Goal: Task Accomplishment & Management: Complete application form

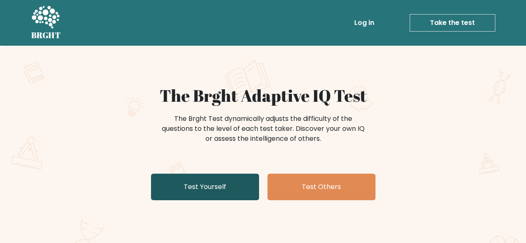
click at [244, 191] on link "Test Yourself" at bounding box center [205, 187] width 108 height 27
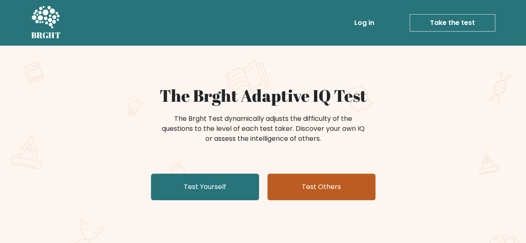
click at [296, 186] on link "Test Others" at bounding box center [321, 187] width 108 height 27
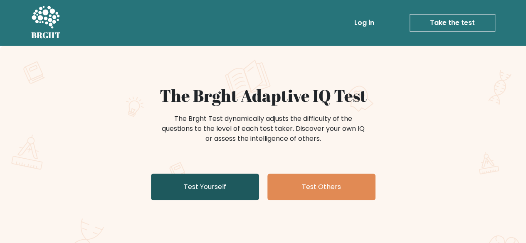
click at [183, 197] on link "Test Yourself" at bounding box center [205, 187] width 108 height 27
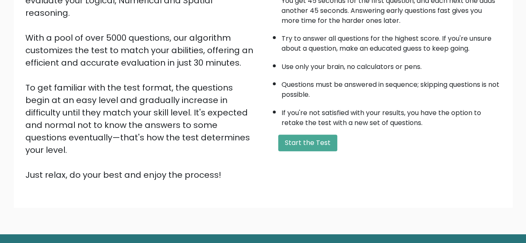
scroll to position [104, 0]
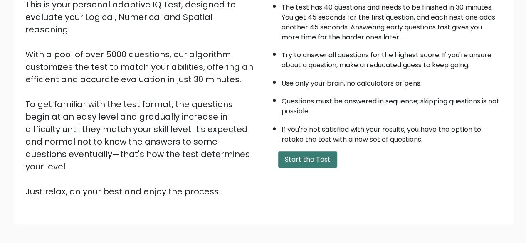
click at [303, 156] on button "Start the Test" at bounding box center [307, 159] width 59 height 17
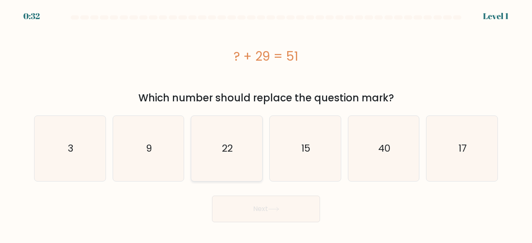
click at [200, 157] on icon "22" at bounding box center [226, 148] width 65 height 65
click at [266, 124] on input "c. 22" at bounding box center [266, 123] width 0 height 2
radio input "true"
click at [250, 234] on body "0:31 Level 1 a." at bounding box center [266, 121] width 532 height 243
click at [242, 210] on button "Next" at bounding box center [266, 209] width 108 height 27
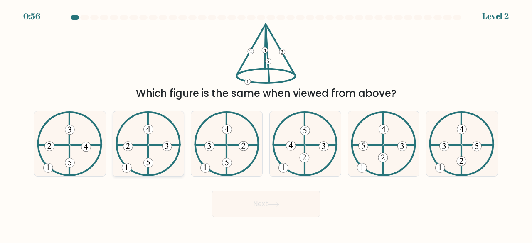
click at [156, 147] on icon at bounding box center [149, 143] width 66 height 65
click at [266, 124] on input "b." at bounding box center [266, 123] width 0 height 2
radio input "true"
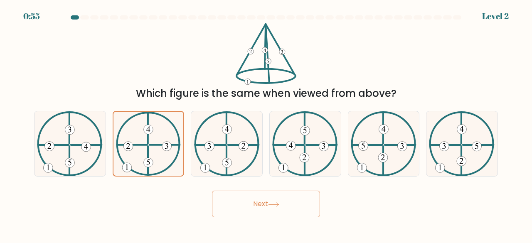
click at [252, 201] on button "Next" at bounding box center [266, 204] width 108 height 27
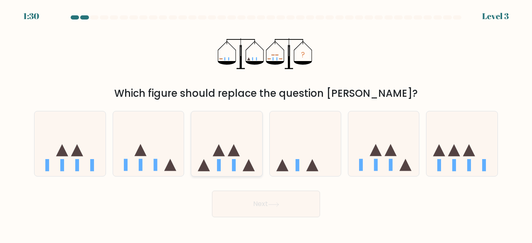
click at [230, 160] on icon at bounding box center [226, 143] width 71 height 59
click at [266, 124] on input "c." at bounding box center [266, 123] width 0 height 2
radio input "true"
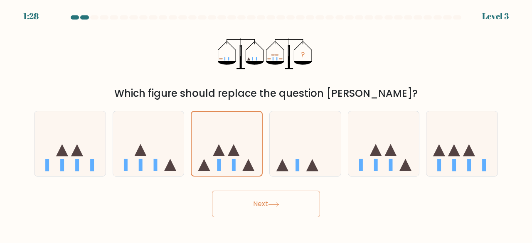
click at [276, 203] on icon at bounding box center [273, 205] width 11 height 5
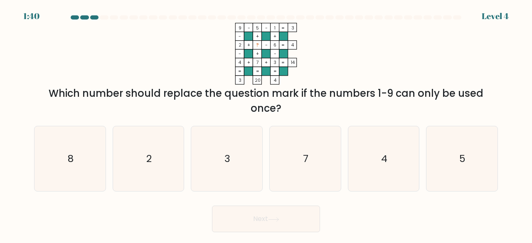
click at [259, 46] on tspan "?" at bounding box center [257, 45] width 3 height 6
click at [88, 160] on icon "8" at bounding box center [69, 158] width 65 height 65
click at [266, 124] on input "a. 8" at bounding box center [266, 123] width 0 height 2
radio input "true"
click at [257, 230] on button "Next" at bounding box center [266, 219] width 108 height 27
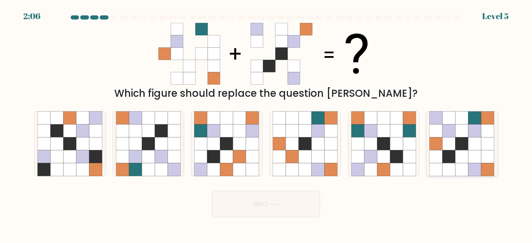
click at [457, 141] on icon at bounding box center [462, 144] width 13 height 13
click at [267, 124] on input "f." at bounding box center [266, 123] width 0 height 2
radio input "true"
click at [275, 203] on icon at bounding box center [273, 205] width 11 height 5
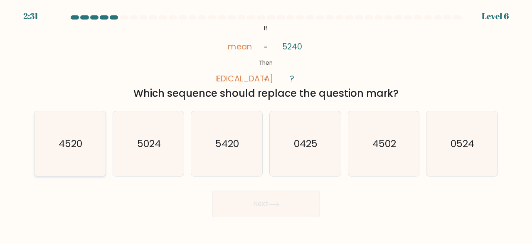
click at [57, 162] on icon "4520" at bounding box center [69, 143] width 65 height 65
click at [266, 124] on input "a. 4520" at bounding box center [266, 123] width 0 height 2
radio input "true"
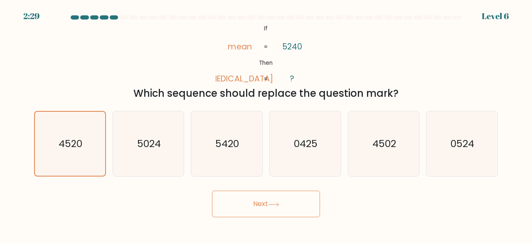
click at [273, 208] on button "Next" at bounding box center [266, 204] width 108 height 27
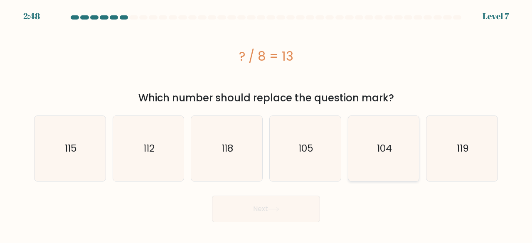
click at [398, 154] on icon "104" at bounding box center [383, 148] width 65 height 65
click at [267, 124] on input "e. 104" at bounding box center [266, 123] width 0 height 2
radio input "true"
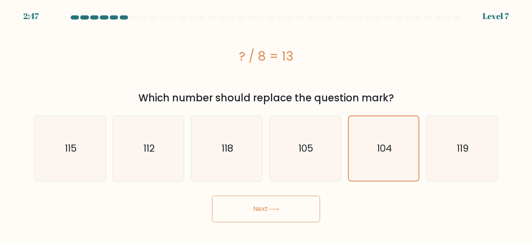
click at [280, 222] on body "2:47 Level 7 a." at bounding box center [266, 121] width 532 height 243
click at [296, 213] on button "Next" at bounding box center [266, 209] width 108 height 27
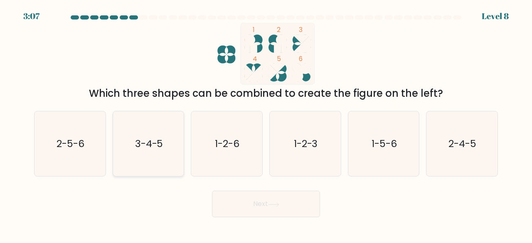
click at [148, 144] on text "3-4-5" at bounding box center [149, 144] width 28 height 14
click at [266, 124] on input "b. 3-4-5" at bounding box center [266, 123] width 0 height 2
radio input "true"
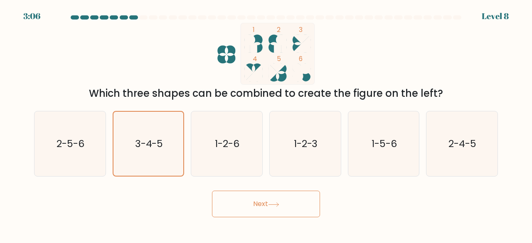
click at [250, 210] on button "Next" at bounding box center [266, 204] width 108 height 27
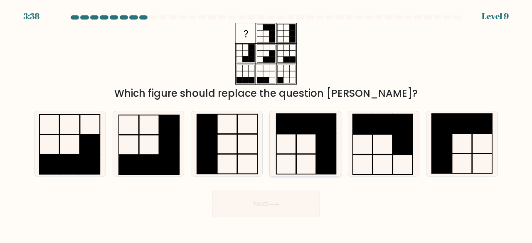
click at [299, 128] on rect at bounding box center [307, 124] width 20 height 20
click at [267, 124] on input "d." at bounding box center [266, 123] width 0 height 2
radio input "true"
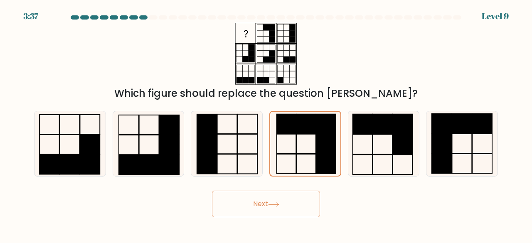
click at [280, 214] on button "Next" at bounding box center [266, 204] width 108 height 27
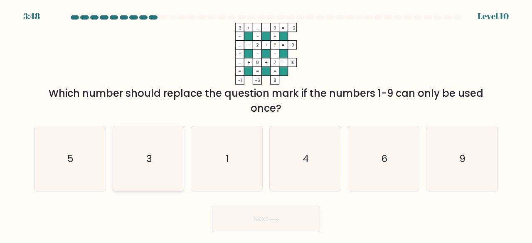
click at [125, 128] on icon "3" at bounding box center [148, 158] width 65 height 65
click at [266, 124] on input "b. 3" at bounding box center [266, 123] width 0 height 2
radio input "true"
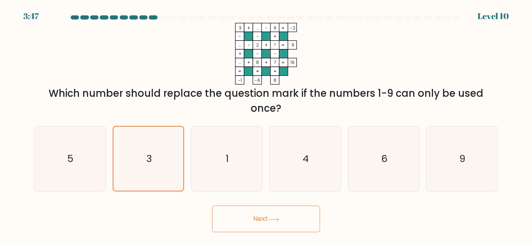
click at [170, 76] on icon "3 + ... - 9 -2 - - + ... - 2 + ? 9 + - - ... + 8 + 7 = 16 = = = = -1 -6 8 =" at bounding box center [266, 54] width 250 height 62
click at [149, 151] on icon "3" at bounding box center [148, 159] width 64 height 64
click at [266, 124] on input "b. 3" at bounding box center [266, 123] width 0 height 2
click at [103, 155] on div "5" at bounding box center [70, 159] width 72 height 66
click at [266, 124] on input "a. 5" at bounding box center [266, 123] width 0 height 2
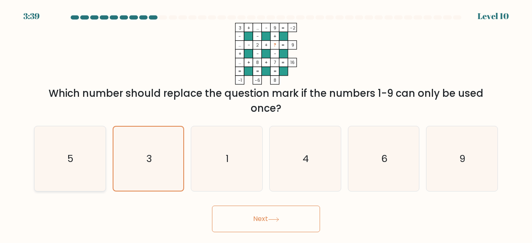
radio input "true"
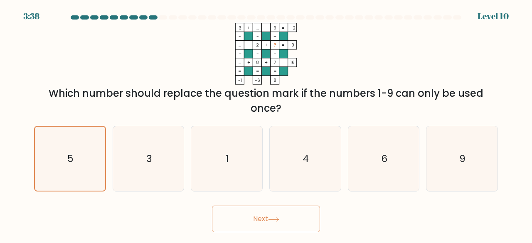
click at [242, 210] on button "Next" at bounding box center [266, 219] width 108 height 27
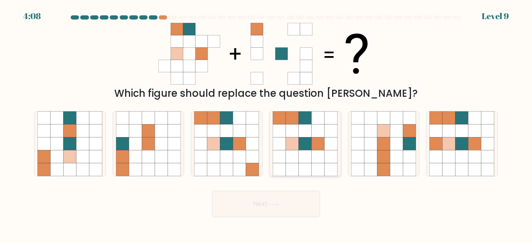
click at [288, 144] on icon at bounding box center [292, 144] width 13 height 13
click at [267, 124] on input "d." at bounding box center [266, 123] width 0 height 2
radio input "true"
click at [275, 217] on button "Next" at bounding box center [266, 204] width 108 height 27
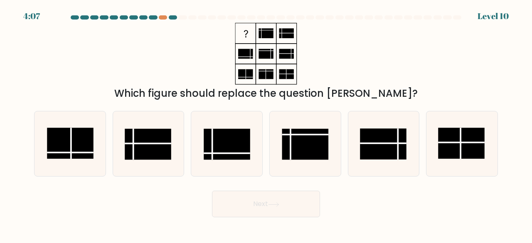
click at [274, 211] on button "Next" at bounding box center [266, 204] width 108 height 27
drag, startPoint x: 151, startPoint y: 131, endPoint x: 140, endPoint y: 142, distance: 15.9
click at [140, 142] on rect at bounding box center [148, 144] width 47 height 31
click at [266, 124] on input "b." at bounding box center [266, 123] width 0 height 2
radio input "true"
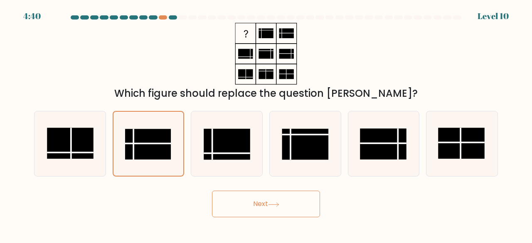
click at [262, 200] on button "Next" at bounding box center [266, 204] width 108 height 27
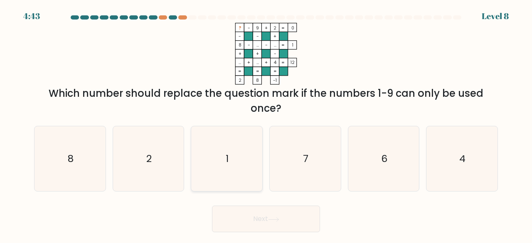
click at [226, 170] on icon "1" at bounding box center [226, 158] width 65 height 65
click at [266, 124] on input "c. 1" at bounding box center [266, 123] width 0 height 2
radio input "true"
click at [253, 215] on button "Next" at bounding box center [266, 219] width 108 height 27
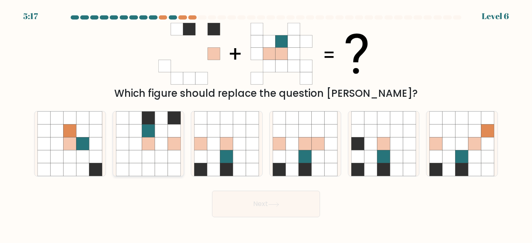
click at [159, 117] on icon at bounding box center [161, 117] width 13 height 13
click at [266, 122] on input "b." at bounding box center [266, 123] width 0 height 2
radio input "true"
click at [283, 195] on button "Next" at bounding box center [266, 204] width 108 height 27
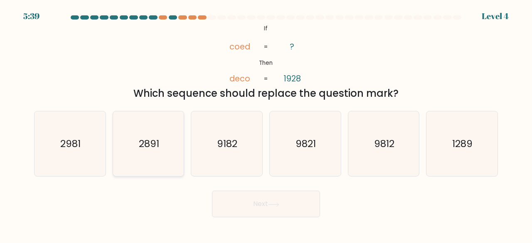
click at [126, 141] on icon "2891" at bounding box center [148, 143] width 65 height 65
click at [266, 124] on input "b. 2891" at bounding box center [266, 123] width 0 height 2
radio input "true"
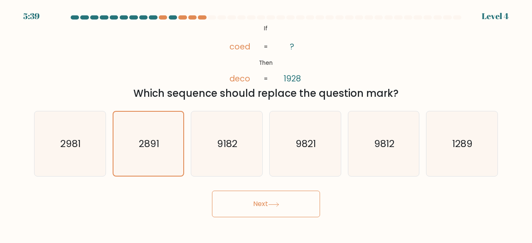
click at [275, 201] on button "Next" at bounding box center [266, 204] width 108 height 27
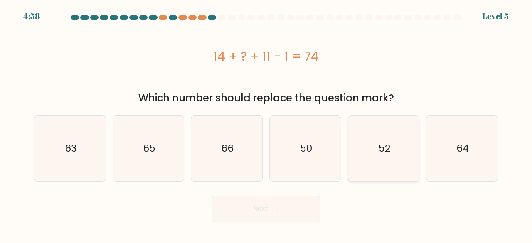
click at [381, 157] on icon "52" at bounding box center [383, 148] width 65 height 65
click at [267, 124] on input "e. 52" at bounding box center [266, 123] width 0 height 2
radio input "true"
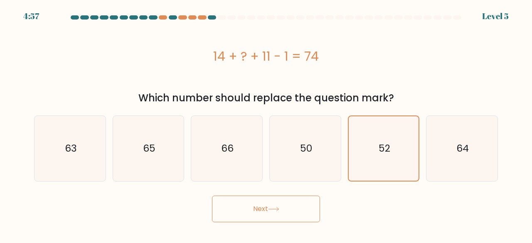
click at [291, 213] on button "Next" at bounding box center [266, 209] width 108 height 27
click at [274, 205] on button "Next" at bounding box center [266, 209] width 108 height 27
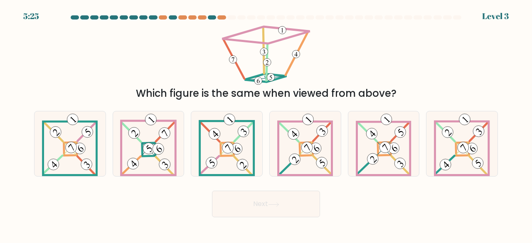
drag, startPoint x: 264, startPoint y: 59, endPoint x: 311, endPoint y: 72, distance: 49.1
drag, startPoint x: 311, startPoint y: 72, endPoint x: 368, endPoint y: 5, distance: 87.0
drag, startPoint x: 368, startPoint y: 5, endPoint x: 328, endPoint y: 42, distance: 54.4
drag, startPoint x: 328, startPoint y: 42, endPoint x: 391, endPoint y: 25, distance: 65.5
click at [391, 25] on div "Which figure is the same when viewed from above?" at bounding box center [266, 62] width 474 height 78
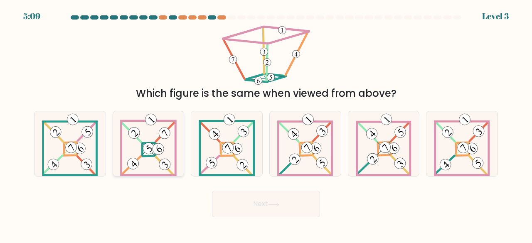
click at [137, 151] on icon at bounding box center [148, 143] width 57 height 65
click at [266, 124] on input "b." at bounding box center [266, 123] width 0 height 2
radio input "true"
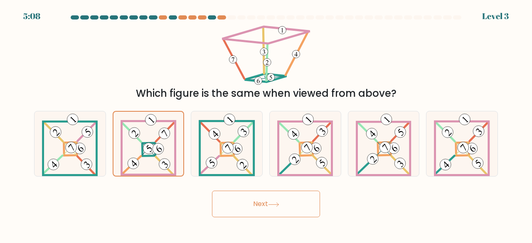
click at [255, 200] on button "Next" at bounding box center [266, 204] width 108 height 27
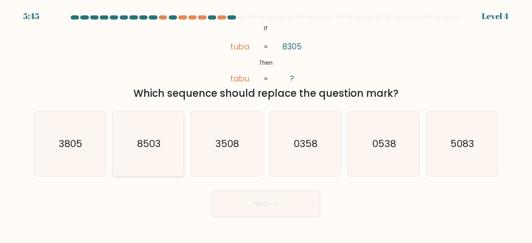
click at [165, 158] on icon "8503" at bounding box center [148, 143] width 65 height 65
click at [266, 124] on input "b. 8503" at bounding box center [266, 123] width 0 height 2
radio input "true"
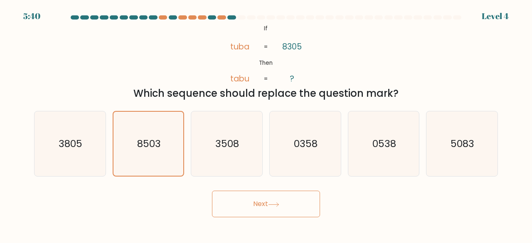
click at [264, 200] on button "Next" at bounding box center [266, 204] width 108 height 27
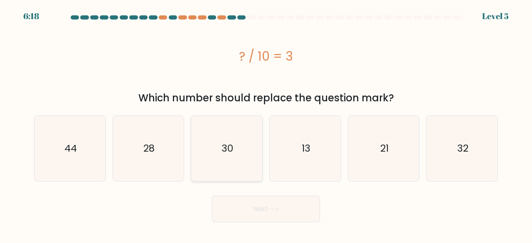
click at [220, 129] on icon "30" at bounding box center [226, 148] width 65 height 65
click at [266, 124] on input "c. 30" at bounding box center [266, 123] width 0 height 2
radio input "true"
click at [220, 129] on icon "30" at bounding box center [227, 148] width 64 height 64
click at [266, 124] on input "c. 30" at bounding box center [266, 123] width 0 height 2
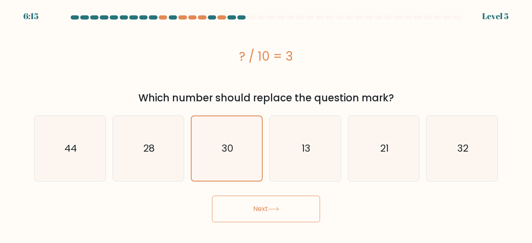
click at [262, 205] on button "Next" at bounding box center [266, 209] width 108 height 27
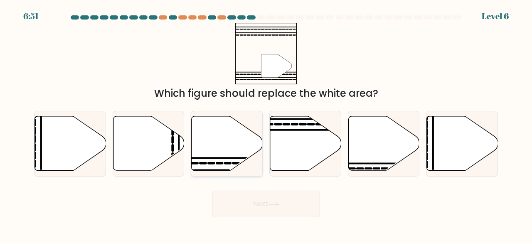
click at [230, 153] on icon at bounding box center [227, 143] width 71 height 54
click at [266, 124] on input "c." at bounding box center [266, 123] width 0 height 2
radio input "true"
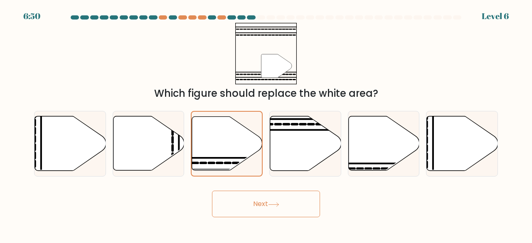
click at [265, 208] on button "Next" at bounding box center [266, 204] width 108 height 27
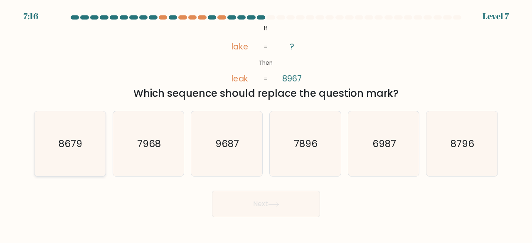
click at [80, 165] on icon "8679" at bounding box center [69, 143] width 65 height 65
click at [266, 124] on input "a. 8679" at bounding box center [266, 123] width 0 height 2
radio input "true"
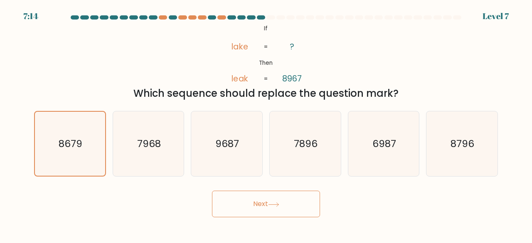
click at [251, 210] on button "Next" at bounding box center [266, 204] width 108 height 27
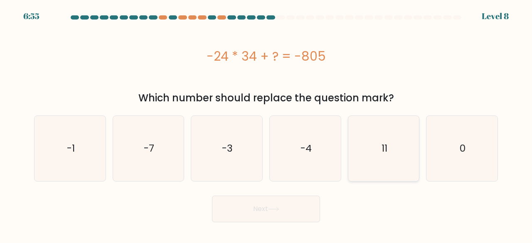
click at [366, 155] on icon "11" at bounding box center [383, 148] width 65 height 65
click at [267, 124] on input "e. 11" at bounding box center [266, 123] width 0 height 2
radio input "true"
click at [286, 206] on button "Next" at bounding box center [266, 209] width 108 height 27
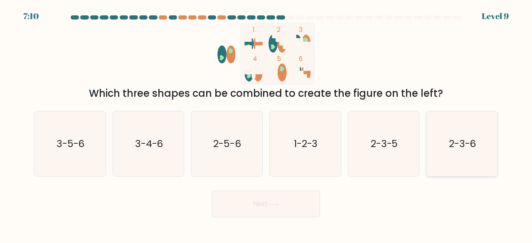
click at [454, 155] on icon "2-3-6" at bounding box center [462, 143] width 65 height 65
click at [267, 124] on input "f. 2-3-6" at bounding box center [266, 123] width 0 height 2
radio input "true"
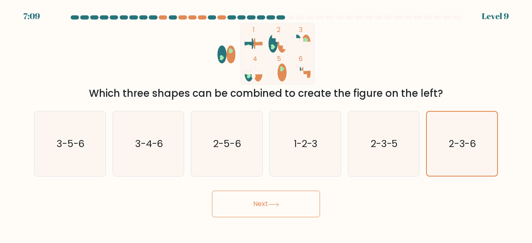
click at [255, 203] on button "Next" at bounding box center [266, 204] width 108 height 27
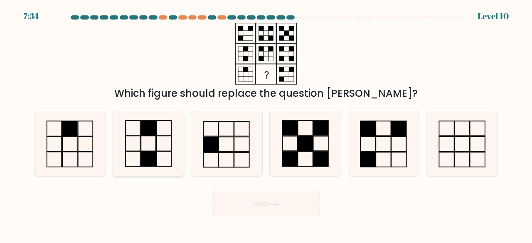
click at [166, 139] on icon at bounding box center [148, 143] width 65 height 65
click at [266, 124] on input "b." at bounding box center [266, 123] width 0 height 2
radio input "true"
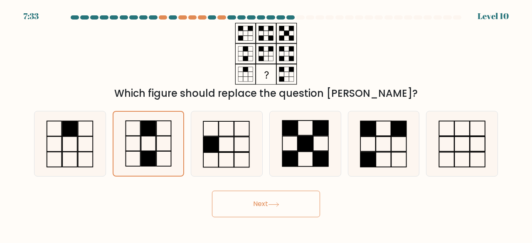
click at [273, 212] on button "Next" at bounding box center [266, 204] width 108 height 27
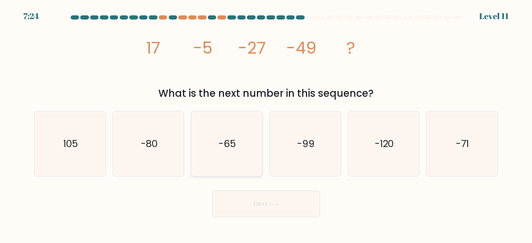
click at [238, 151] on icon "-65" at bounding box center [226, 143] width 65 height 65
click at [266, 124] on input "c. -65" at bounding box center [266, 123] width 0 height 2
radio input "true"
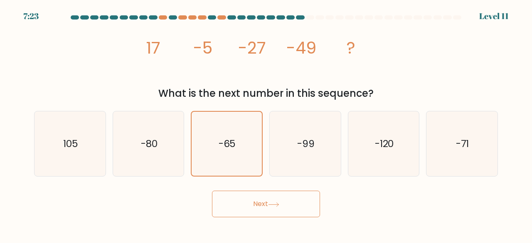
click at [260, 209] on button "Next" at bounding box center [266, 204] width 108 height 27
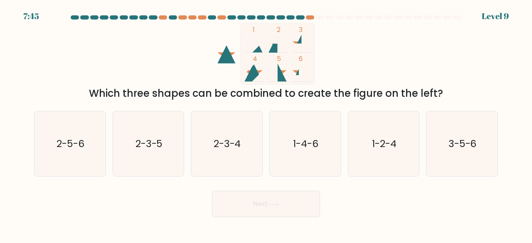
click at [279, 39] on rect at bounding box center [282, 44] width 9 height 18
click at [142, 162] on icon "2-3-5" at bounding box center [148, 143] width 65 height 65
click at [266, 124] on input "b. 2-3-5" at bounding box center [266, 123] width 0 height 2
radio input "true"
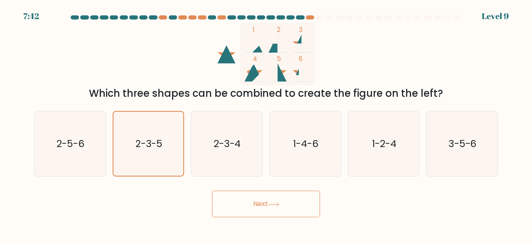
click at [259, 203] on button "Next" at bounding box center [266, 204] width 108 height 27
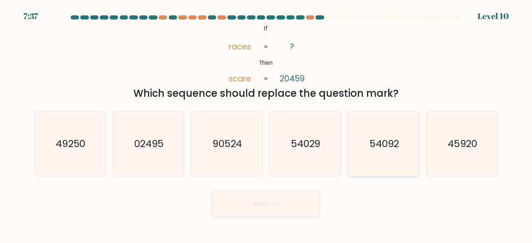
click at [393, 144] on text "54092" at bounding box center [385, 144] width 30 height 14
click at [267, 124] on input "e. 54092" at bounding box center [266, 123] width 0 height 2
radio input "true"
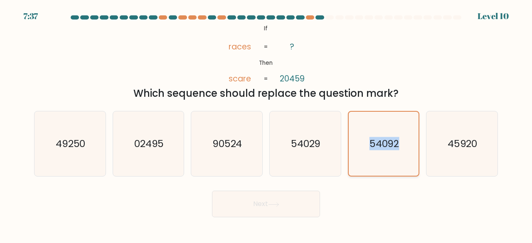
click at [393, 144] on text "54092" at bounding box center [384, 143] width 30 height 13
click at [267, 124] on input "e. 54092" at bounding box center [266, 123] width 0 height 2
click at [289, 204] on button "Next" at bounding box center [266, 204] width 108 height 27
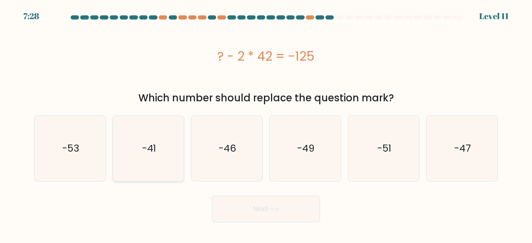
click at [150, 141] on icon "-41" at bounding box center [148, 148] width 65 height 65
click at [266, 124] on input "b. -41" at bounding box center [266, 123] width 0 height 2
radio input "true"
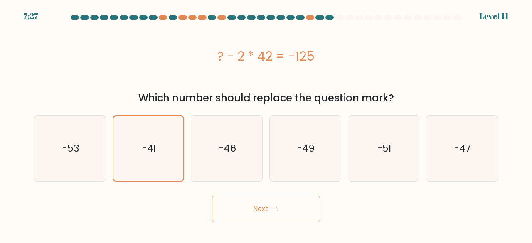
click at [241, 223] on body "7:27 Level 11" at bounding box center [266, 121] width 532 height 243
click at [244, 217] on button "Next" at bounding box center [266, 209] width 108 height 27
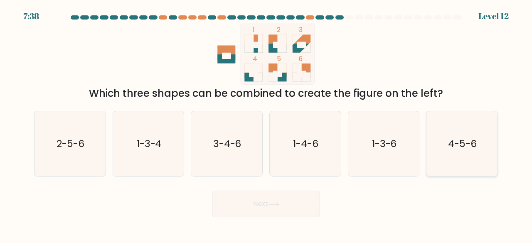
click at [446, 151] on icon "4-5-6" at bounding box center [462, 143] width 65 height 65
click at [267, 124] on input "f. 4-5-6" at bounding box center [266, 123] width 0 height 2
radio input "true"
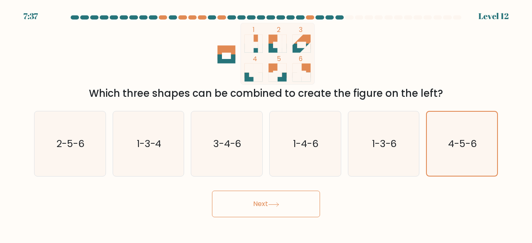
click at [279, 205] on icon at bounding box center [273, 205] width 11 height 5
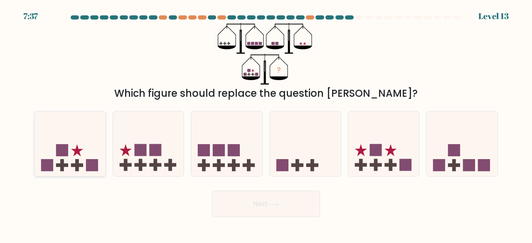
click at [97, 163] on rect at bounding box center [92, 165] width 12 height 12
click at [266, 124] on input "a." at bounding box center [266, 123] width 0 height 2
radio input "true"
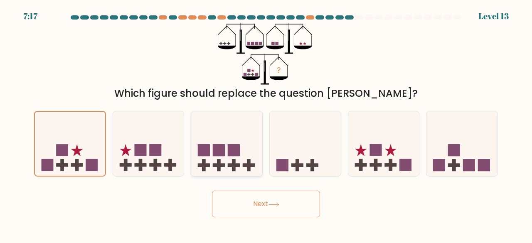
click at [232, 160] on rect at bounding box center [234, 165] width 4 height 12
click at [266, 124] on input "c." at bounding box center [266, 123] width 0 height 2
radio input "true"
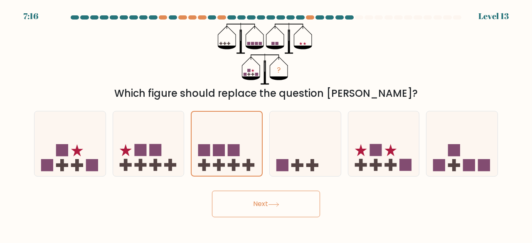
click at [258, 211] on button "Next" at bounding box center [266, 204] width 108 height 27
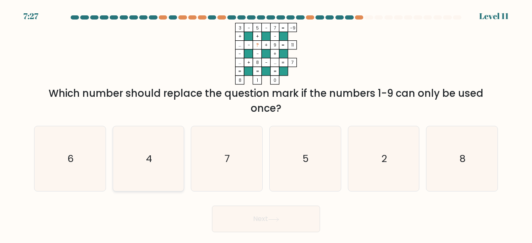
click at [134, 152] on icon "4" at bounding box center [148, 158] width 65 height 65
click at [266, 124] on input "b. 4" at bounding box center [266, 123] width 0 height 2
radio input "true"
click at [247, 217] on button "Next" at bounding box center [266, 219] width 108 height 27
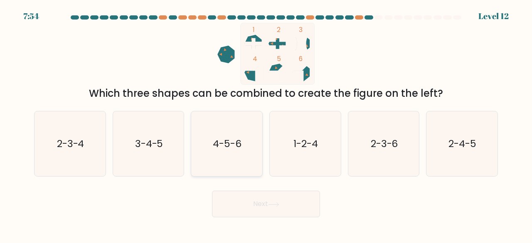
click at [239, 153] on icon "4-5-6" at bounding box center [226, 143] width 65 height 65
click at [266, 124] on input "c. 4-5-6" at bounding box center [266, 123] width 0 height 2
radio input "true"
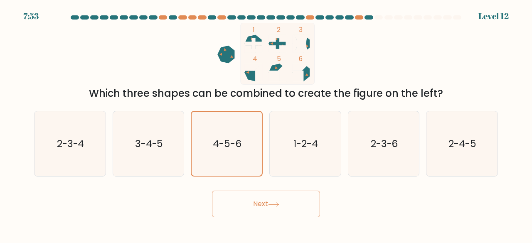
click at [260, 204] on button "Next" at bounding box center [266, 204] width 108 height 27
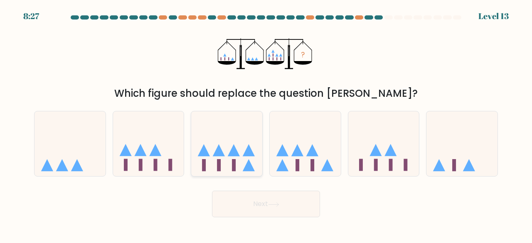
click at [233, 162] on rect at bounding box center [234, 165] width 4 height 12
click at [266, 124] on input "c." at bounding box center [266, 123] width 0 height 2
radio input "true"
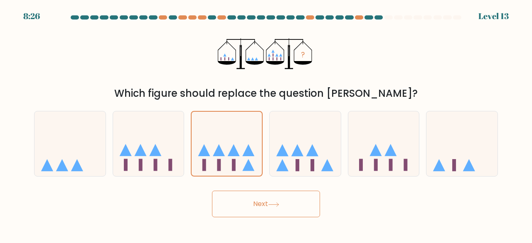
click at [269, 213] on button "Next" at bounding box center [266, 204] width 108 height 27
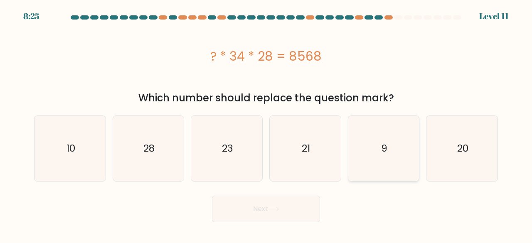
click at [379, 152] on icon "9" at bounding box center [383, 148] width 65 height 65
click at [267, 124] on input "e. 9" at bounding box center [266, 123] width 0 height 2
radio input "true"
click at [283, 203] on button "Next" at bounding box center [266, 209] width 108 height 27
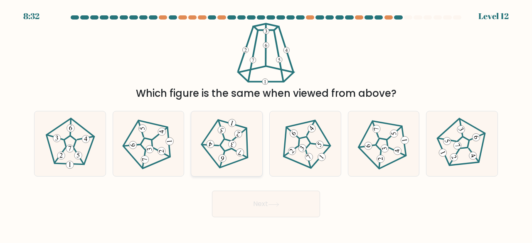
click at [234, 145] on 297 at bounding box center [233, 145] width 10 height 10
click at [266, 124] on input "c." at bounding box center [266, 123] width 0 height 2
radio input "true"
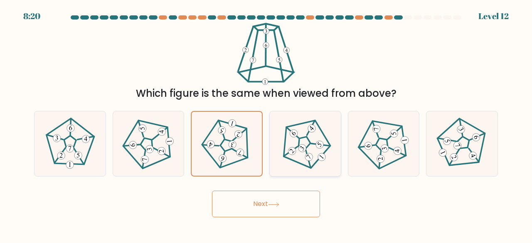
click at [305, 147] on 660 at bounding box center [302, 148] width 11 height 11
click at [267, 124] on input "d." at bounding box center [266, 123] width 0 height 2
radio input "true"
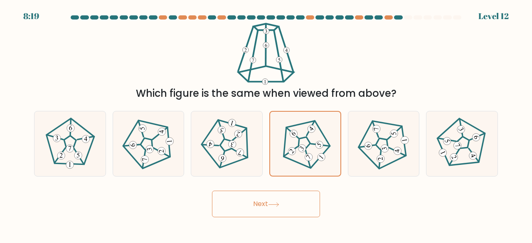
click at [283, 208] on button "Next" at bounding box center [266, 204] width 108 height 27
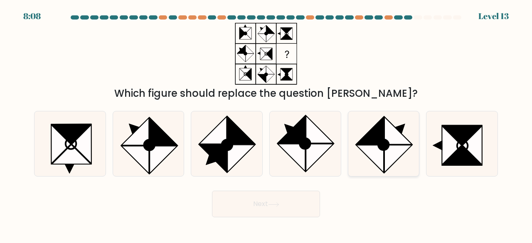
click at [393, 153] on icon at bounding box center [398, 158] width 27 height 27
click at [267, 124] on input "e." at bounding box center [266, 123] width 0 height 2
radio input "true"
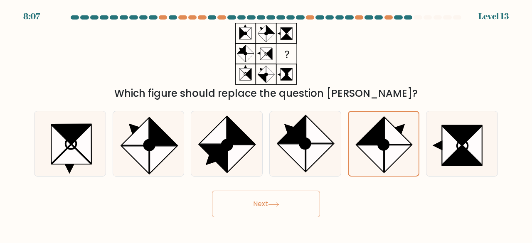
click at [291, 203] on button "Next" at bounding box center [266, 204] width 108 height 27
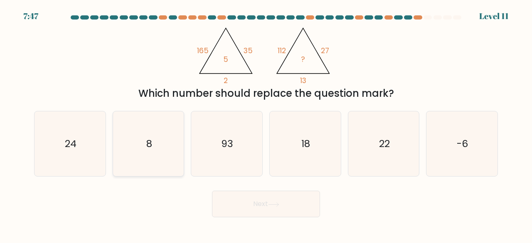
click at [146, 152] on icon "8" at bounding box center [148, 143] width 65 height 65
click at [266, 124] on input "b. 8" at bounding box center [266, 123] width 0 height 2
radio input "true"
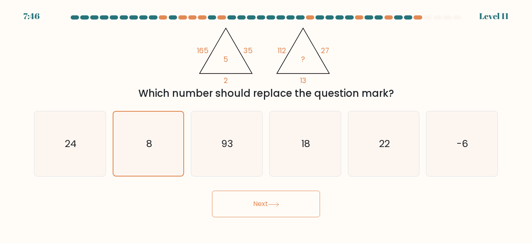
click at [264, 207] on button "Next" at bounding box center [266, 204] width 108 height 27
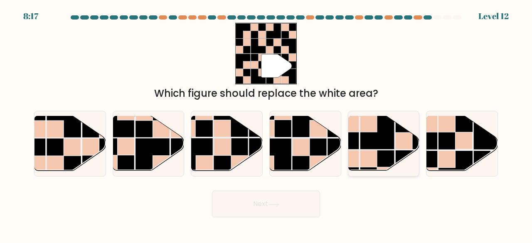
click at [384, 148] on rect at bounding box center [377, 132] width 35 height 35
click at [267, 124] on input "e." at bounding box center [266, 123] width 0 height 2
radio input "true"
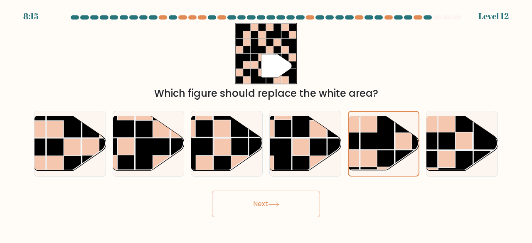
click at [299, 206] on button "Next" at bounding box center [266, 204] width 108 height 27
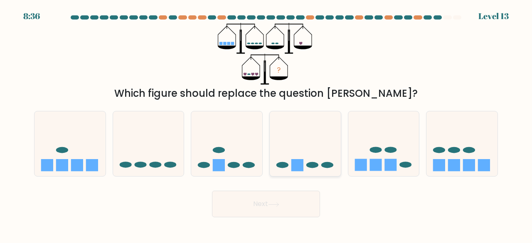
click at [311, 158] on icon at bounding box center [305, 143] width 71 height 59
click at [267, 124] on input "d." at bounding box center [266, 123] width 0 height 2
radio input "true"
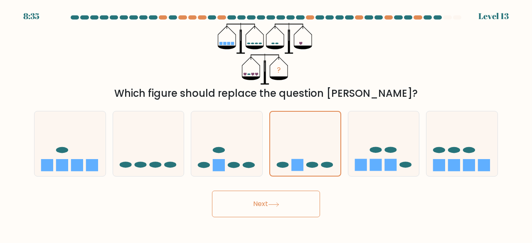
click at [279, 203] on icon at bounding box center [273, 205] width 11 height 5
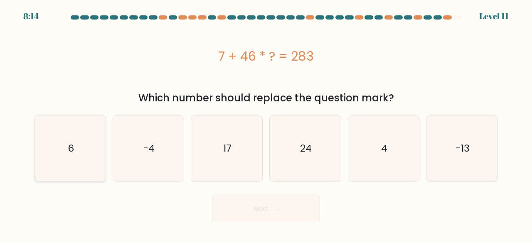
click at [99, 141] on icon "6" at bounding box center [69, 148] width 65 height 65
click at [266, 124] on input "a. 6" at bounding box center [266, 123] width 0 height 2
radio input "true"
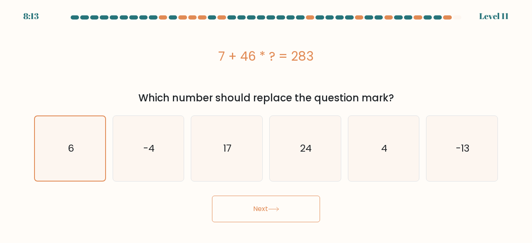
click at [265, 208] on button "Next" at bounding box center [266, 209] width 108 height 27
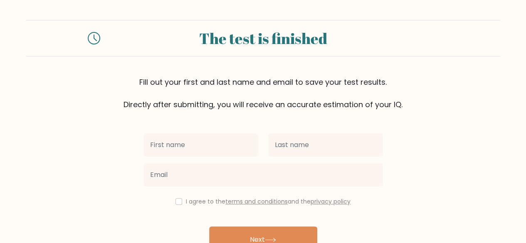
click at [216, 144] on input "text" at bounding box center [200, 144] width 115 height 23
type input "[PERSON_NAME]"
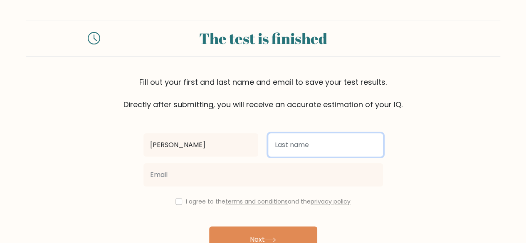
click at [292, 149] on input "text" at bounding box center [325, 144] width 115 height 23
type input "shrie"
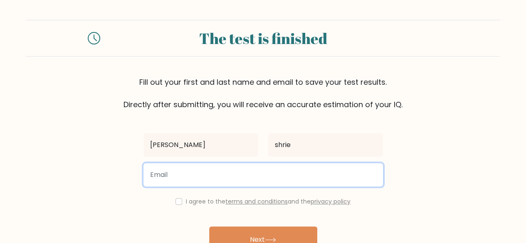
click at [247, 175] on input "email" at bounding box center [263, 174] width 240 height 23
click at [202, 169] on input "6382383717" at bounding box center [263, 174] width 240 height 23
type input "6"
type input "8610465492"
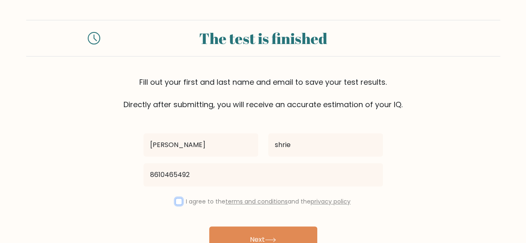
click at [179, 200] on input "checkbox" at bounding box center [179, 201] width 7 height 7
checkbox input "true"
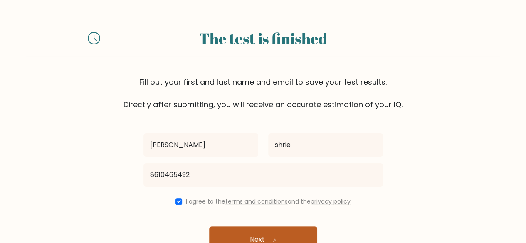
click at [246, 233] on button "Next" at bounding box center [263, 240] width 108 height 27
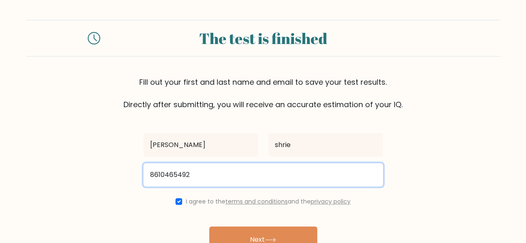
click at [207, 168] on input "8610465492" at bounding box center [263, 174] width 240 height 23
type input "8"
click at [175, 173] on input "email" at bounding box center [263, 174] width 240 height 23
type input "harineeshrie@gmail.com"
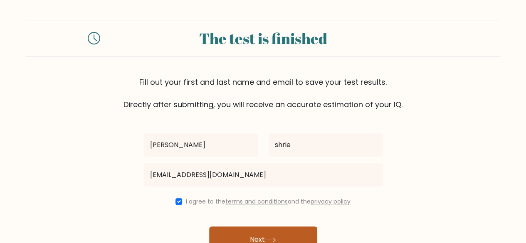
click at [254, 237] on button "Next" at bounding box center [263, 240] width 108 height 27
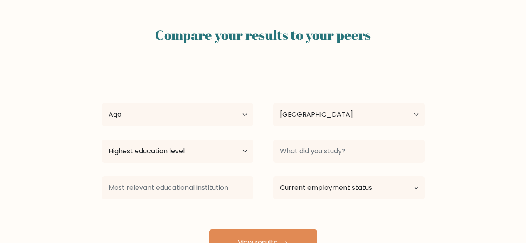
select select "US"
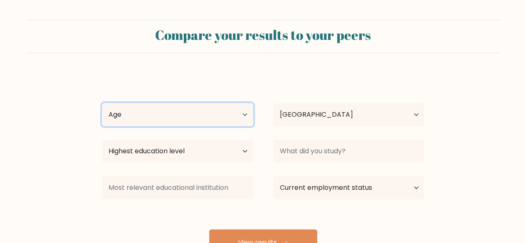
click at [240, 120] on select "Age Under [DEMOGRAPHIC_DATA] [DEMOGRAPHIC_DATA] [DEMOGRAPHIC_DATA] [DEMOGRAPHIC…" at bounding box center [177, 114] width 151 height 23
select select "min_18"
click at [102, 103] on select "Age Under 18 years old 18-24 years old 25-34 years old 35-44 years old 45-54 ye…" at bounding box center [177, 114] width 151 height 23
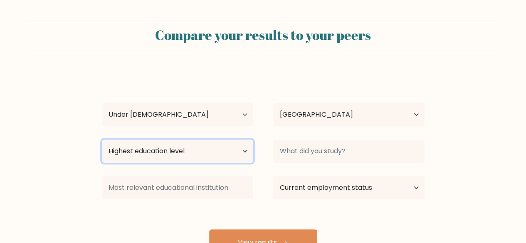
click at [250, 149] on select "Highest education level No schooling Primary Lower Secondary Upper Secondary Oc…" at bounding box center [177, 151] width 151 height 23
select select "lower_secondary"
click at [102, 140] on select "Highest education level No schooling Primary Lower Secondary Upper Secondary Oc…" at bounding box center [177, 151] width 151 height 23
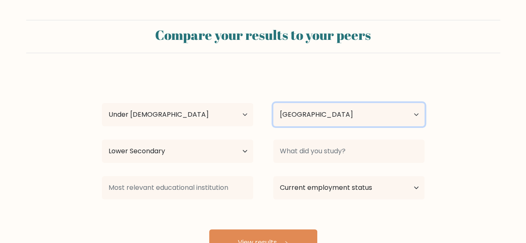
click at [414, 112] on select "Country Afghanistan Albania Algeria American Samoa Andorra Angola Anguilla Anta…" at bounding box center [348, 114] width 151 height 23
select select "IN"
click at [273, 103] on select "Country Afghanistan Albania Algeria American Samoa Andorra Angola Anguilla Anta…" at bounding box center [348, 114] width 151 height 23
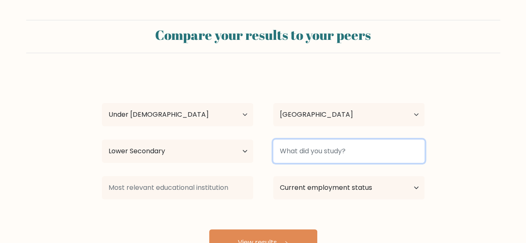
click at [349, 150] on input at bounding box center [348, 151] width 151 height 23
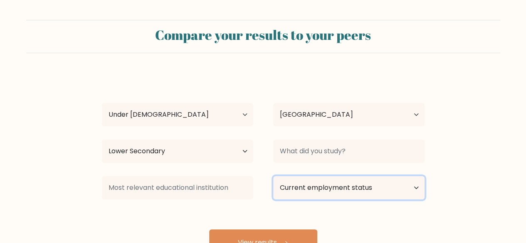
click at [411, 187] on select "Current employment status Employed Student Retired Other / prefer not to answer" at bounding box center [348, 187] width 151 height 23
select select "student"
click at [273, 176] on select "Current employment status Employed Student Retired Other / prefer not to answer" at bounding box center [348, 187] width 151 height 23
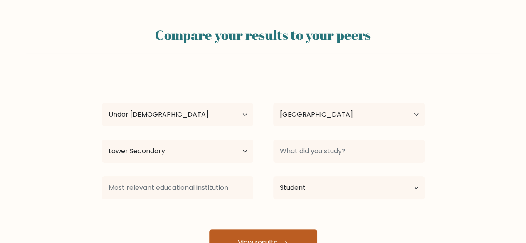
click at [274, 237] on button "View results" at bounding box center [263, 243] width 108 height 27
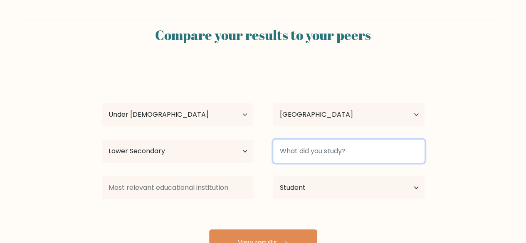
click at [335, 147] on input at bounding box center [348, 151] width 151 height 23
click at [354, 152] on input at bounding box center [348, 151] width 151 height 23
type input "basics"
click at [209, 230] on button "View results" at bounding box center [263, 243] width 108 height 27
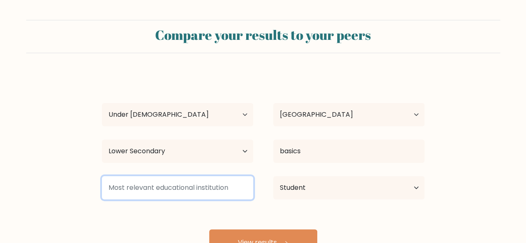
click at [183, 192] on input at bounding box center [177, 187] width 151 height 23
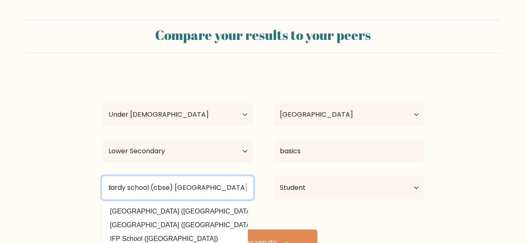
scroll to position [0, 78]
type input "montfort senoir secondardy school (cbse) theresapuram pondur"
click at [209, 230] on button "View results" at bounding box center [263, 243] width 108 height 27
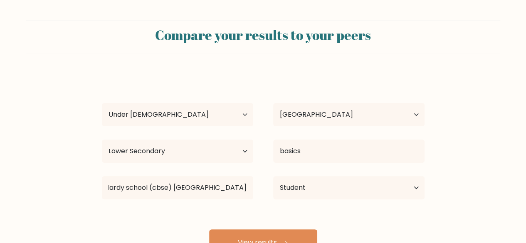
scroll to position [0, 0]
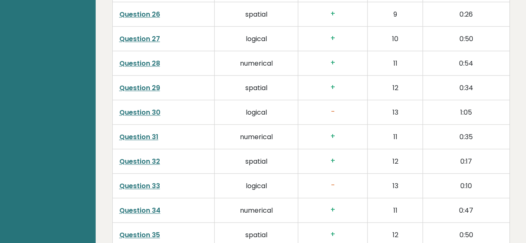
scroll to position [1933, 0]
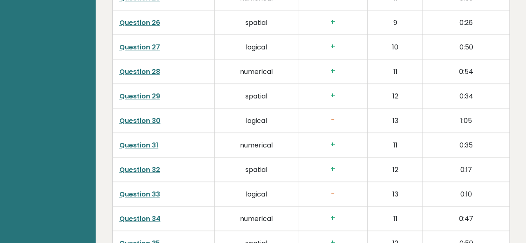
click at [359, 165] on h3 "+" at bounding box center [333, 169] width 56 height 9
click at [391, 157] on td "12" at bounding box center [395, 169] width 55 height 25
click at [253, 157] on td "spatial" at bounding box center [257, 169] width 84 height 25
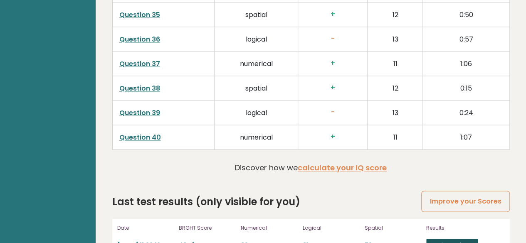
click at [453, 239] on link "View results" at bounding box center [452, 244] width 52 height 11
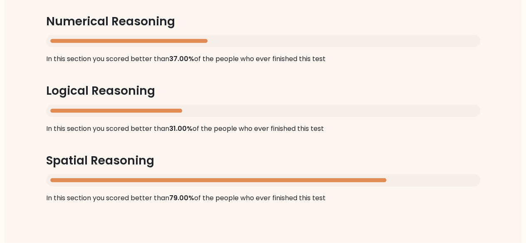
scroll to position [824, 0]
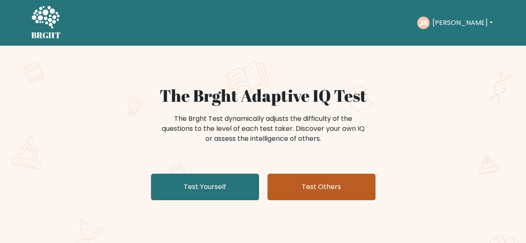
click at [323, 185] on link "Test Others" at bounding box center [321, 187] width 108 height 27
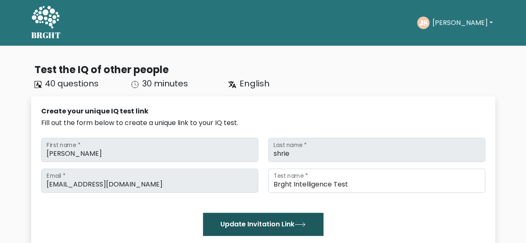
click at [260, 225] on button "Update Invitation Link" at bounding box center [263, 224] width 121 height 23
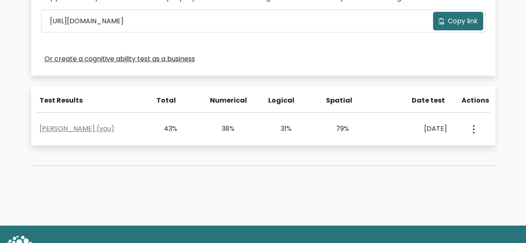
scroll to position [79, 0]
